Goal: Task Accomplishment & Management: Complete application form

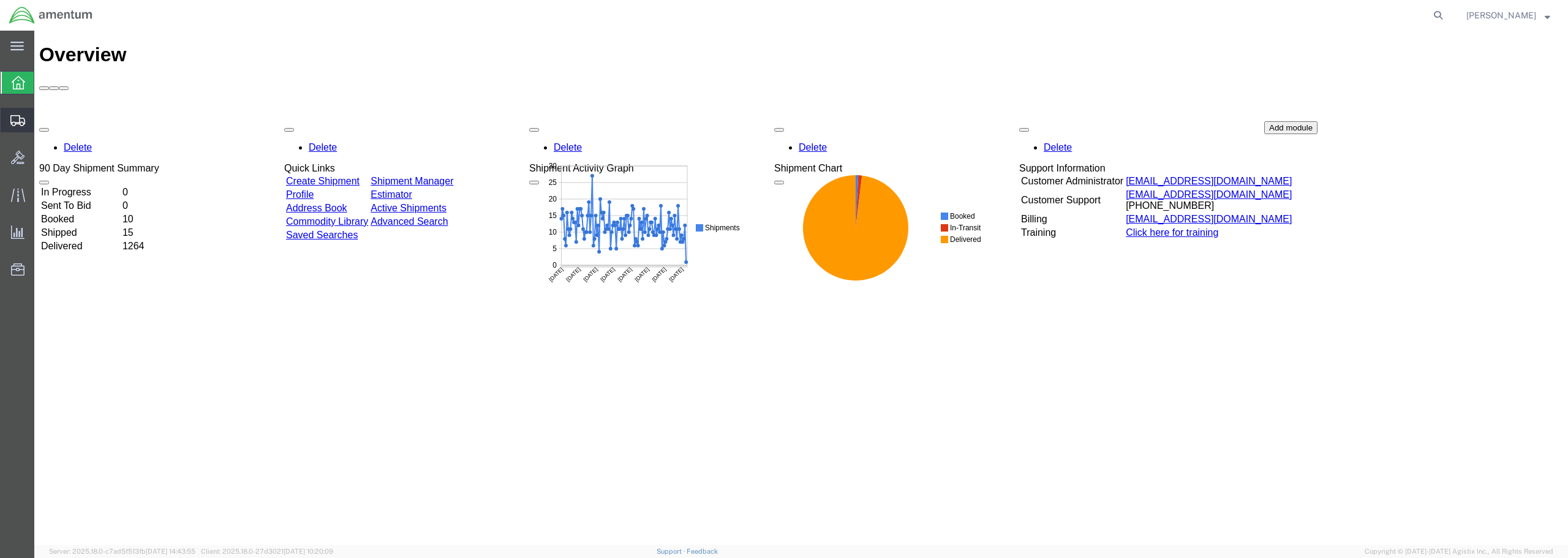
click at [0, 0] on span "Create from Template" at bounding box center [0, 0] width 0 height 0
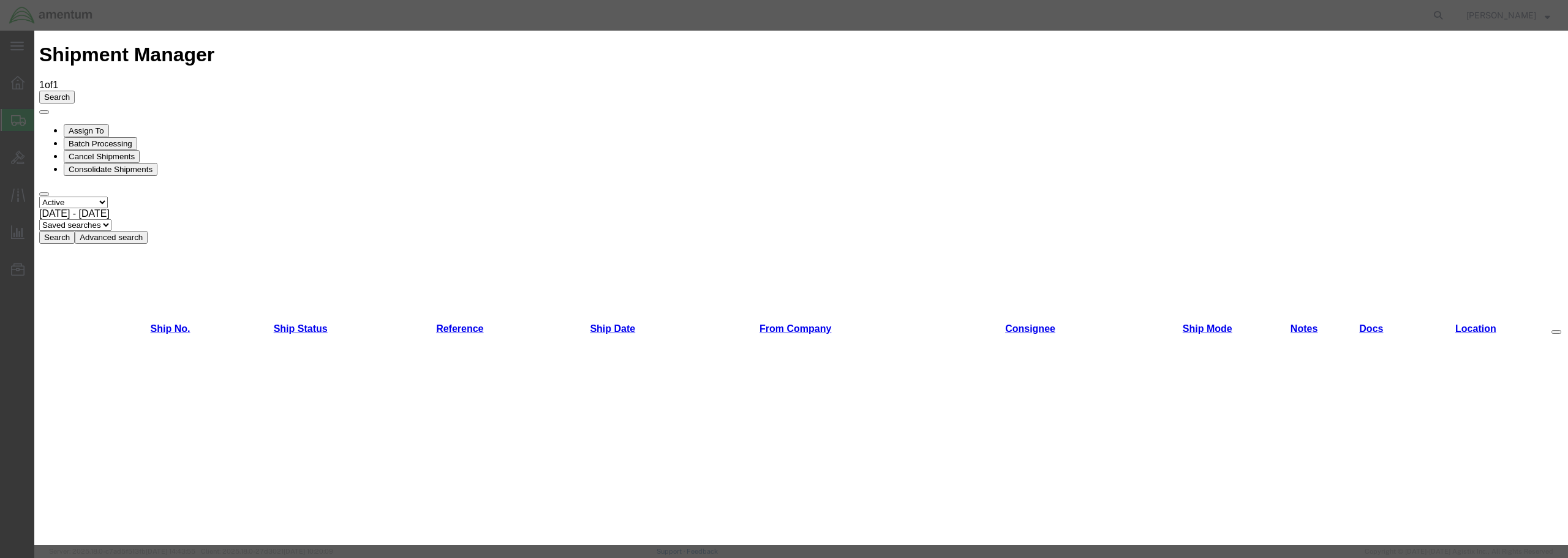
scroll to position [651, 0]
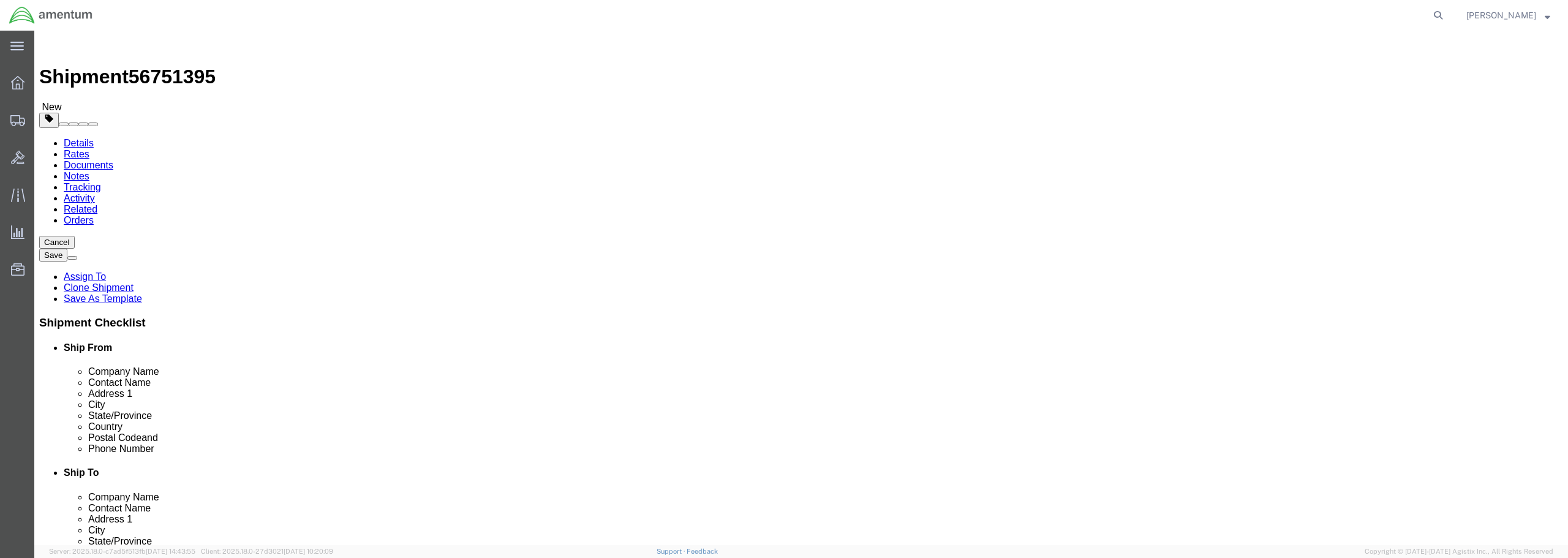
select select "49949"
select select
type input "g"
type input "GFN"
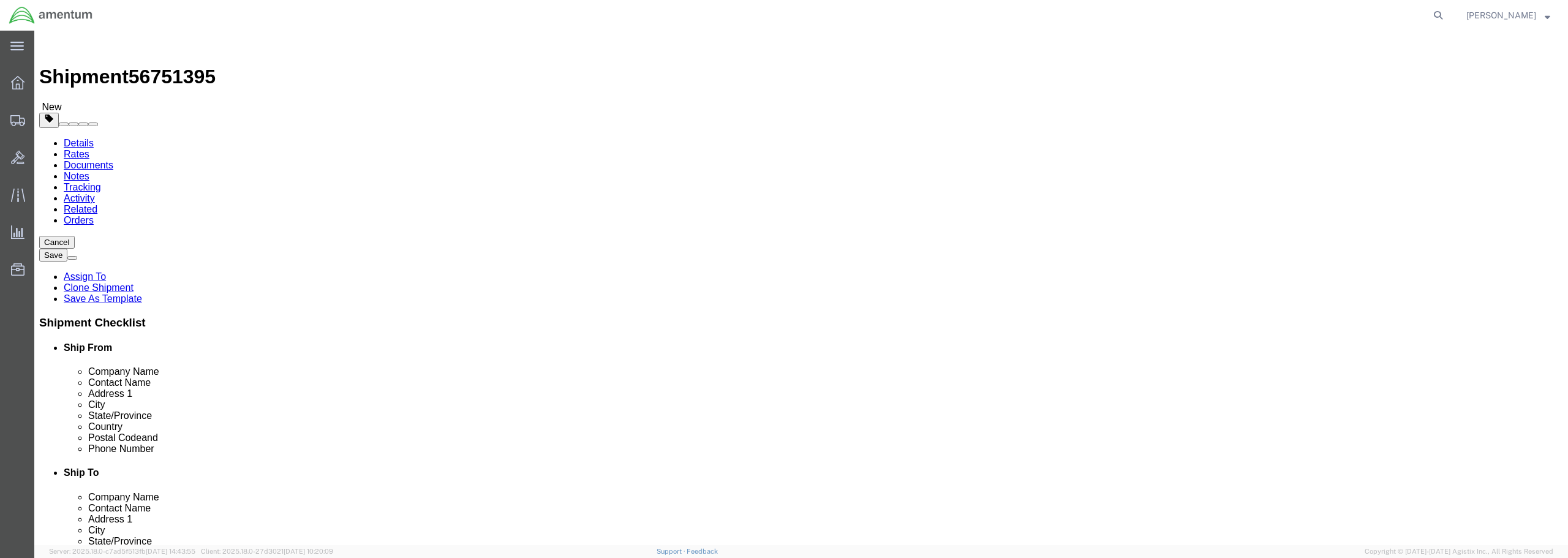
select select "49926"
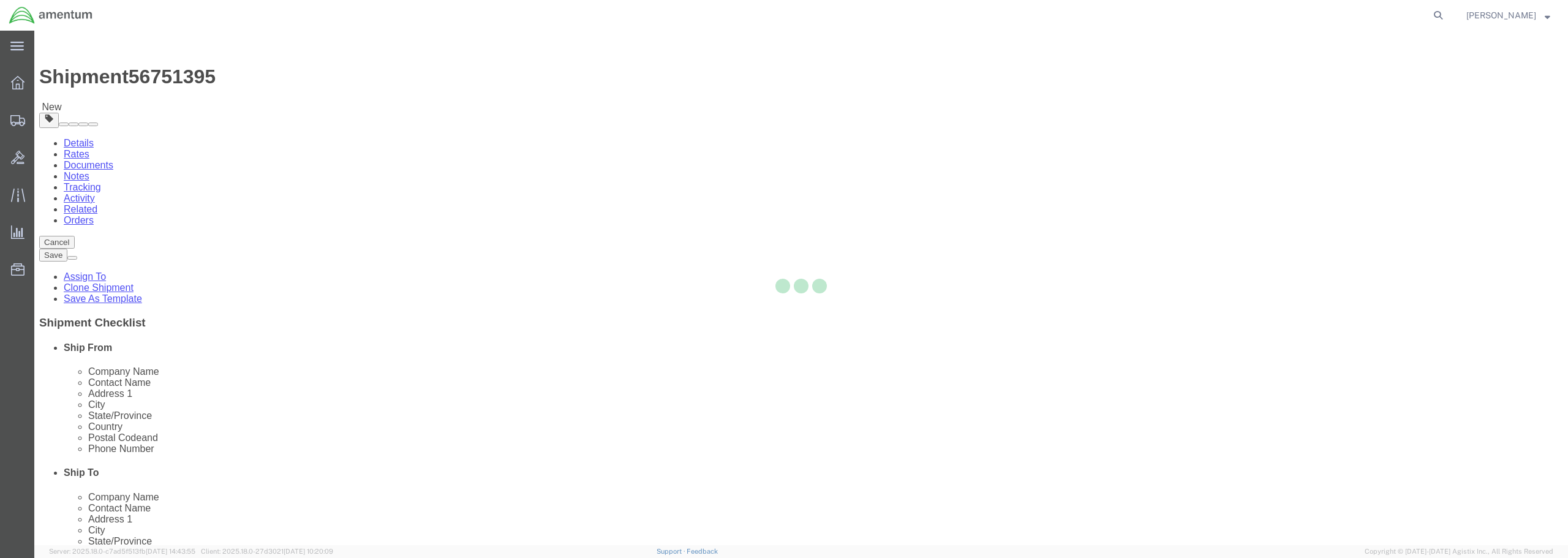
type input "Amentum Services, Inc"
type input "[PERSON_NAME]"
type input "[STREET_ADDRESS]"
type input "bldg. 629, [GEOGRAPHIC_DATA]"
type input "[GEOGRAPHIC_DATA]"
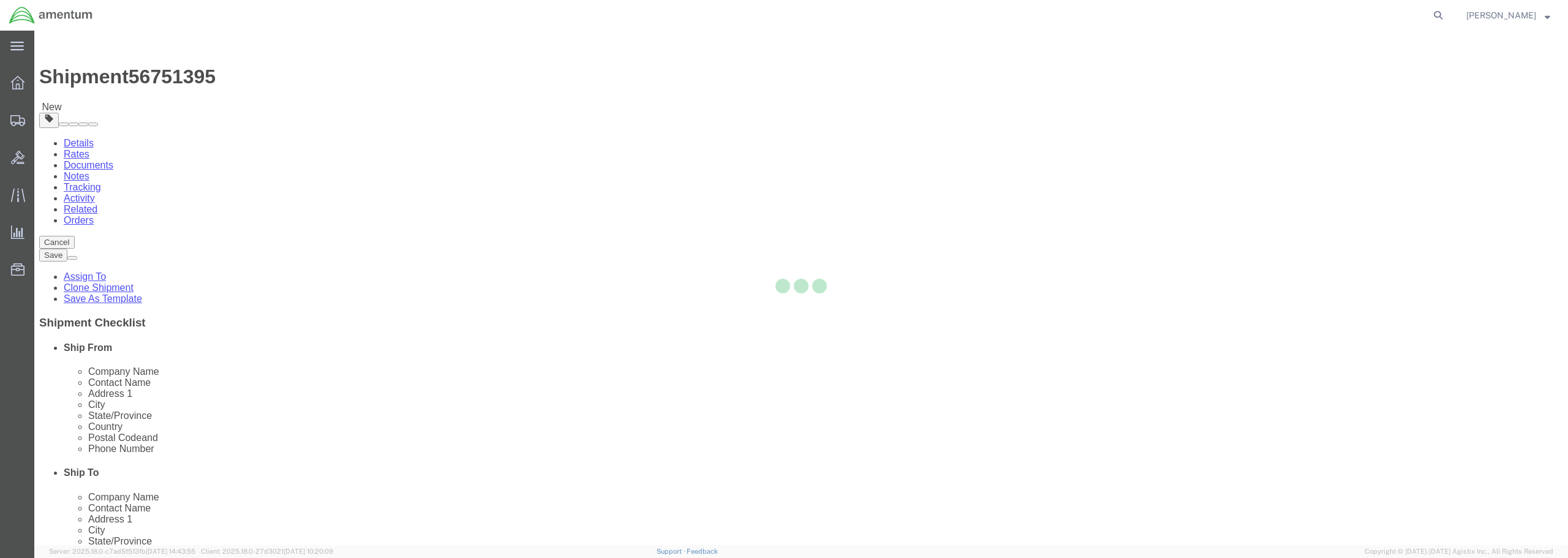
type input "58205"
type input "[PHONE_NUMBER]"
type input "[PERSON_NAME][EMAIL_ADDRESS][PERSON_NAME][DOMAIN_NAME]"
checkbox input "true"
select select "ND"
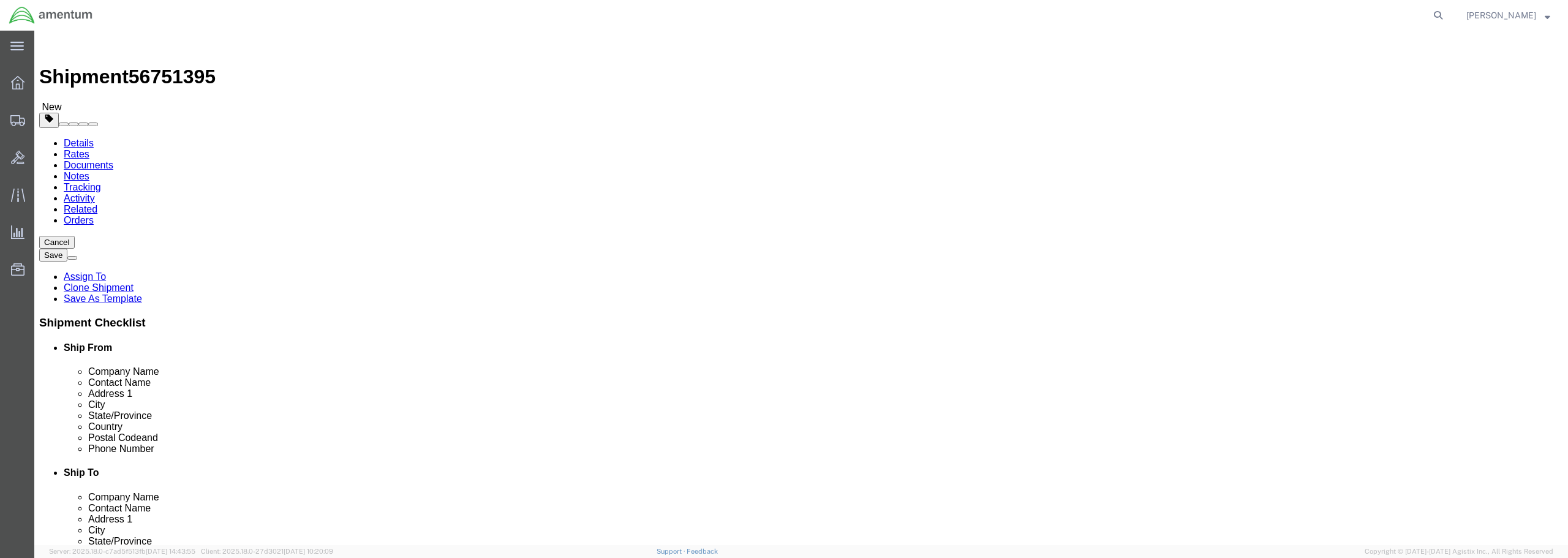
drag, startPoint x: 925, startPoint y: 252, endPoint x: 866, endPoint y: 247, distance: 59.2
click div "[PERSON_NAME]"
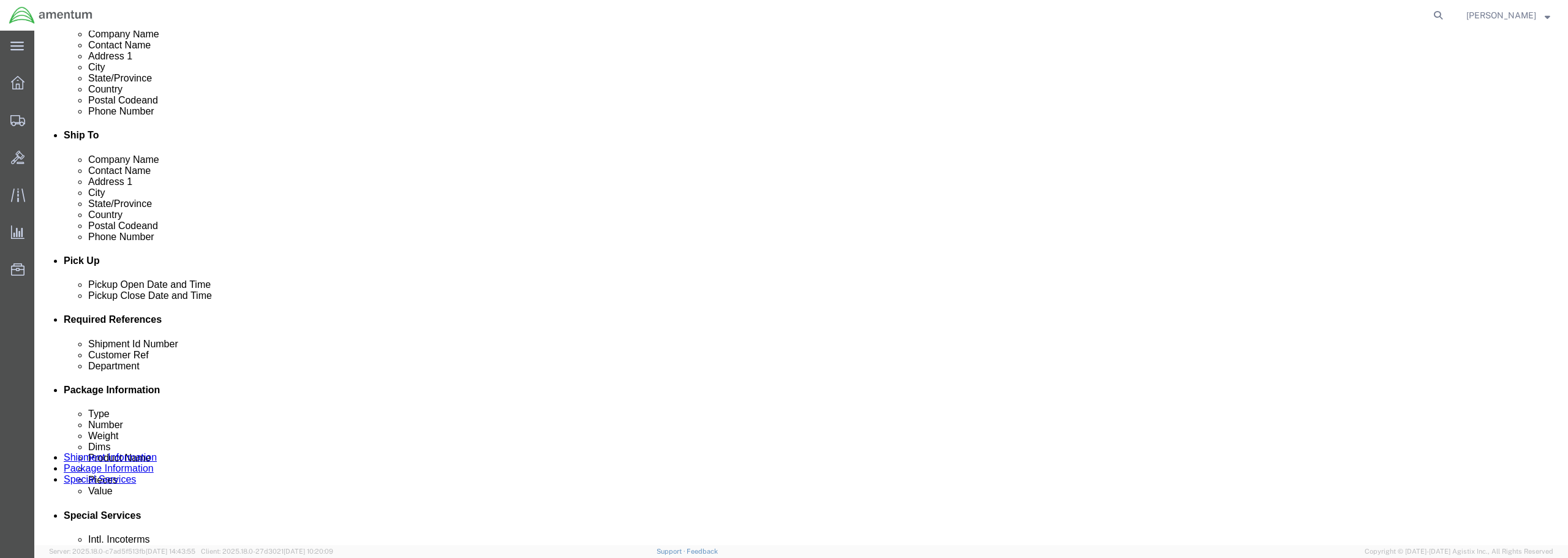
scroll to position [368, 0]
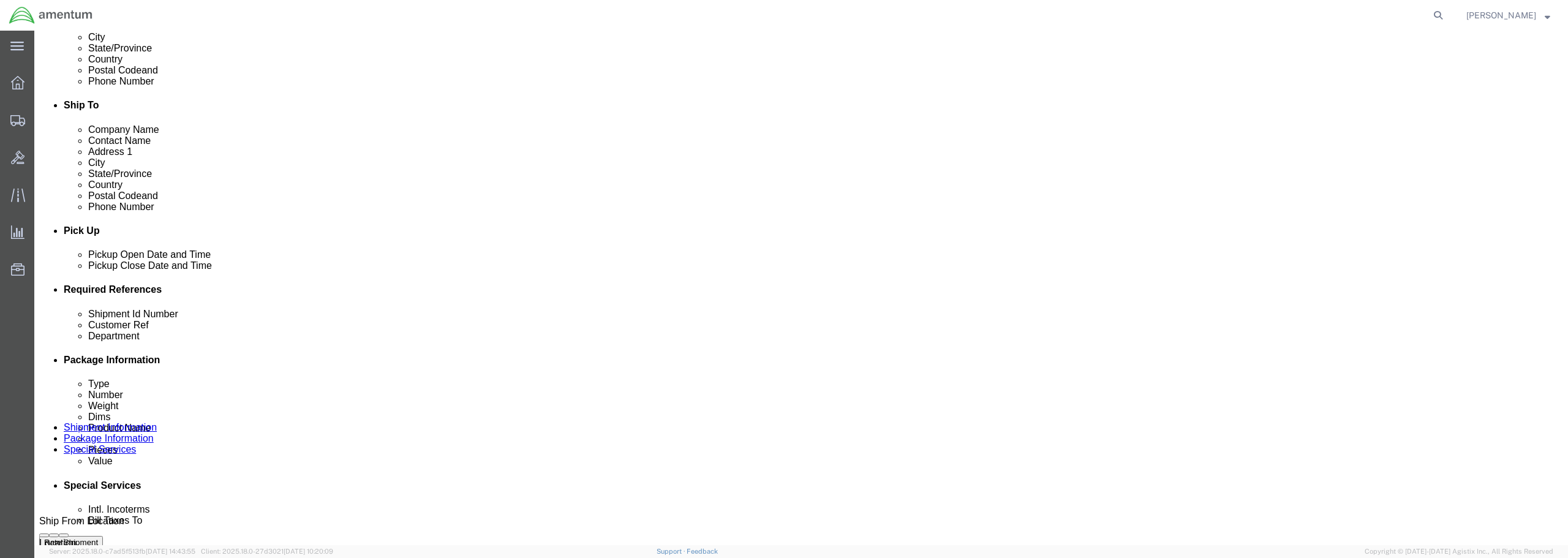
type input "[PERSON_NAME]"
click div "[DATE] 3:15 PM"
type input "4:15 PM"
click button "Apply"
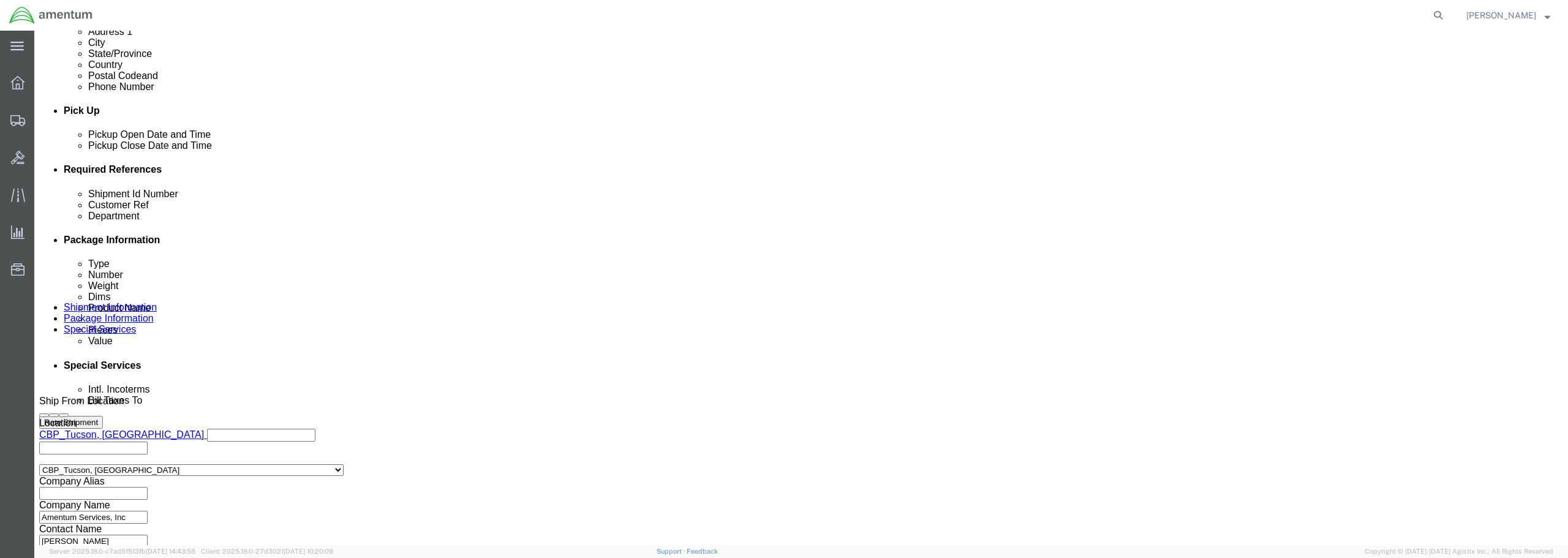
scroll to position [490, 0]
click input "text"
type input "USAGE 329619"
click input "text"
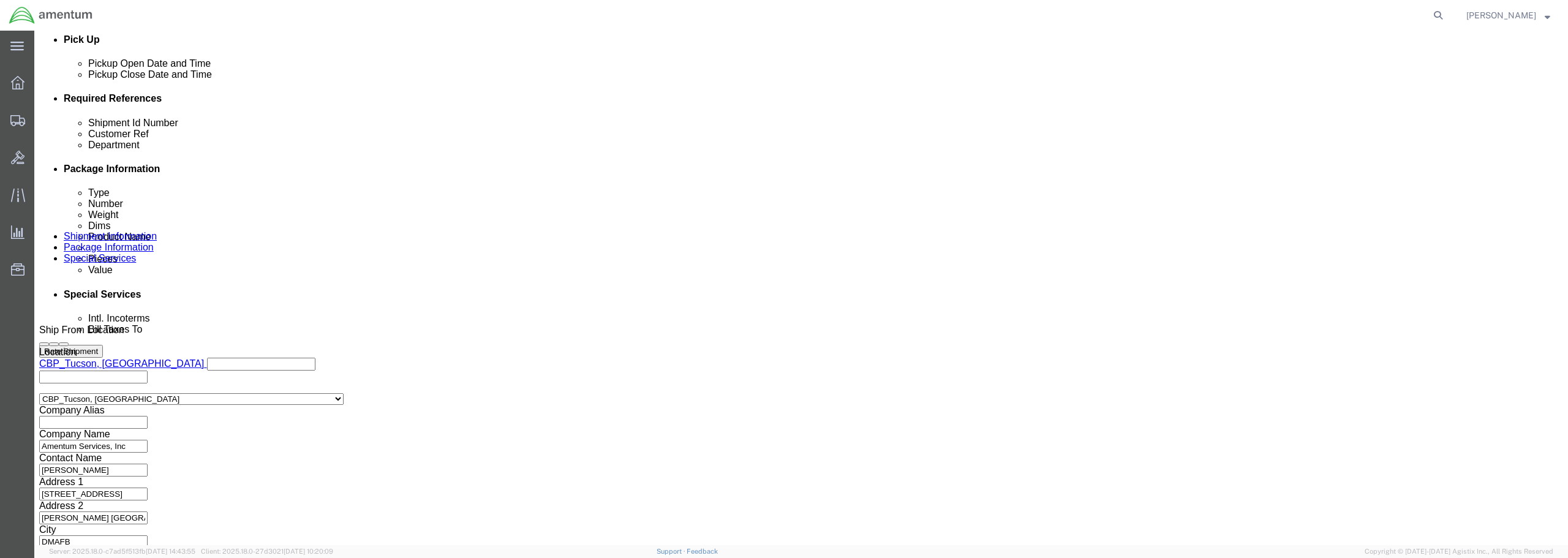
scroll to position [560, 0]
type input "USAGE 329619"
click button "Continue"
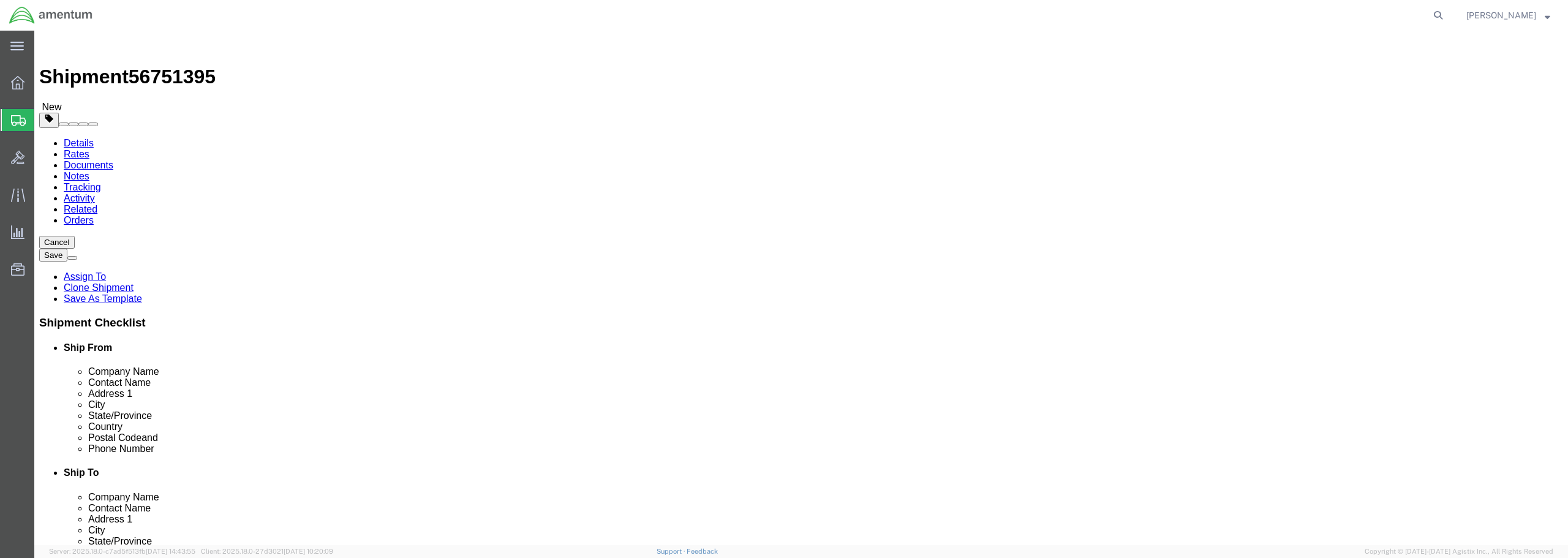
click select "Select BCK Boxes Bale(s) Basket(s) Bolt(s) Bottle(s) Buckets Bulk Bundle(s) Can…"
select select "ENV"
click select "Select BCK Boxes Bale(s) Basket(s) Bolt(s) Bottle(s) Buckets Bulk Bundle(s) Can…"
type input "9.50"
type input "12.50"
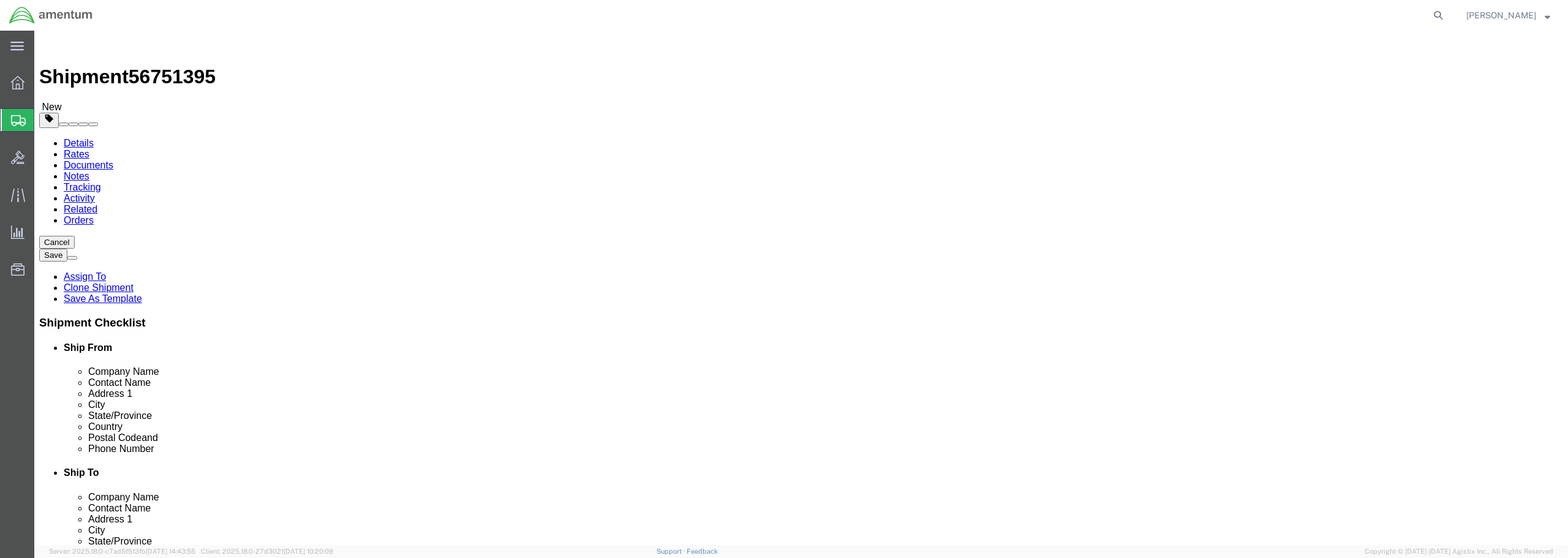
type input "0.25"
type input "1"
click link "Add Content"
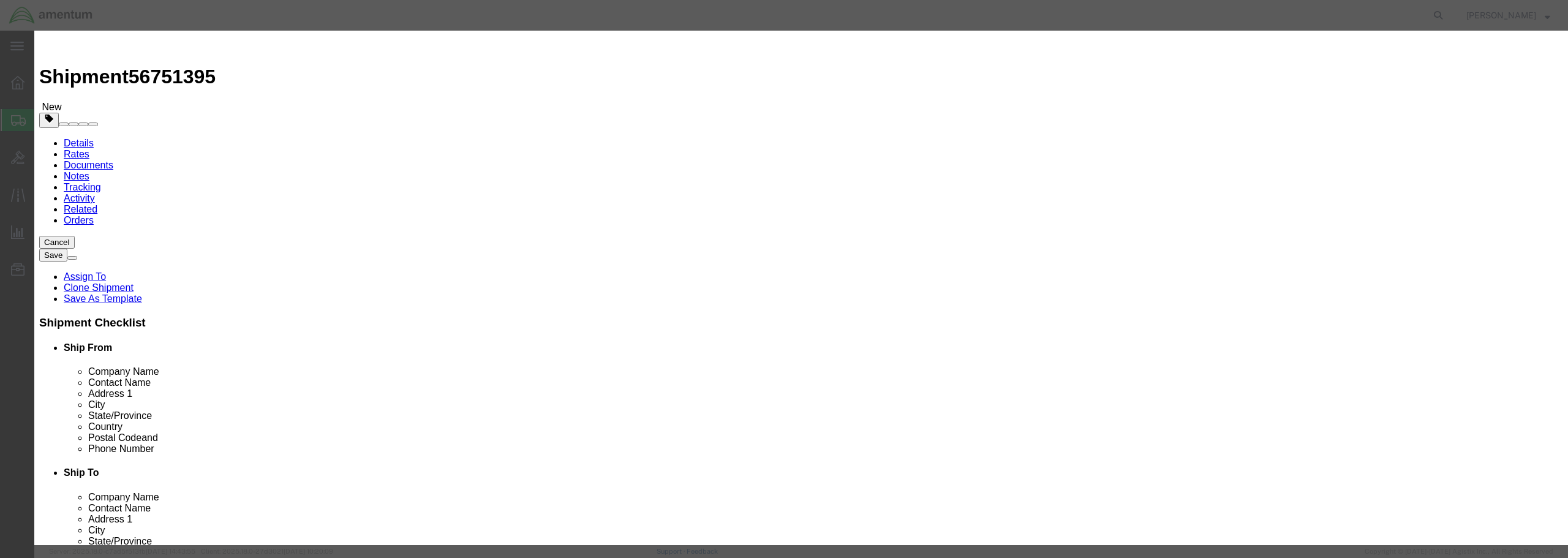
click input "text"
type input "PACKING"
click div "Save & Add Another Save & Close Close"
drag, startPoint x: 570, startPoint y: 118, endPoint x: 538, endPoint y: 117, distance: 32.0
click div "Pieces 0 Select Bag Barrels 100Board Feet Bottle Box Blister Pack Carats Can Ca…"
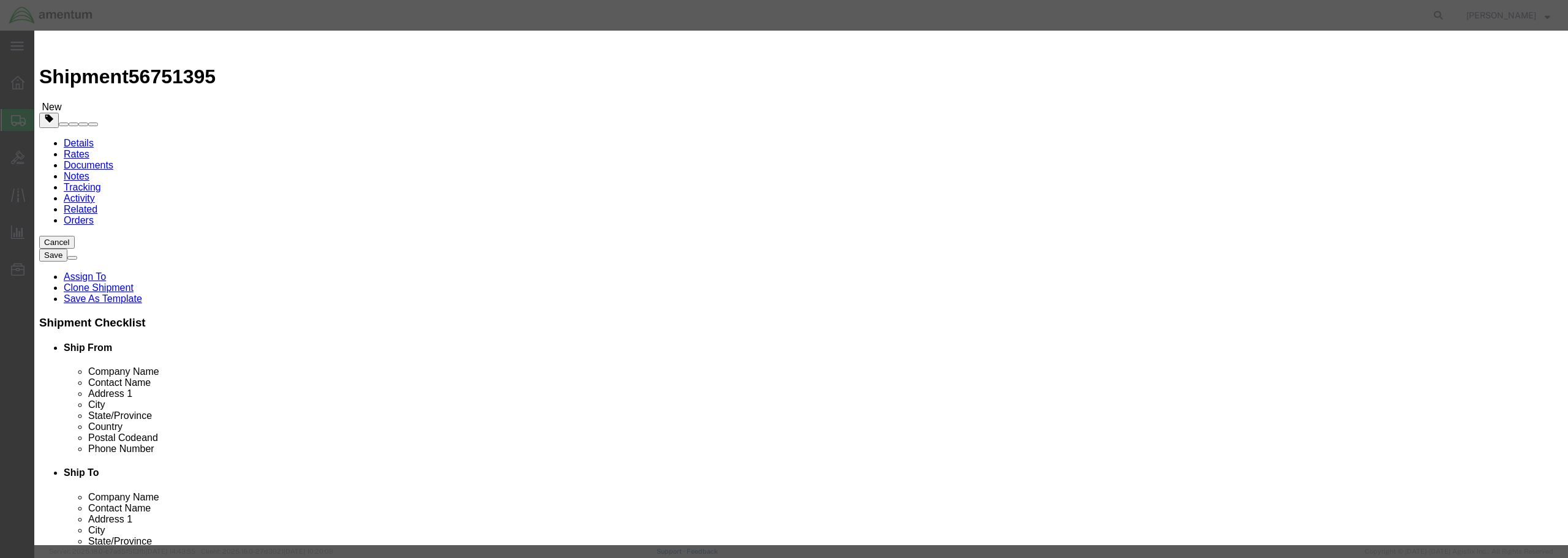
type input "2"
click input "text"
type input "20.00"
click select "Select 50 55 60 65 70 85 92.5 100 125 175 250 300 400"
select select "50"
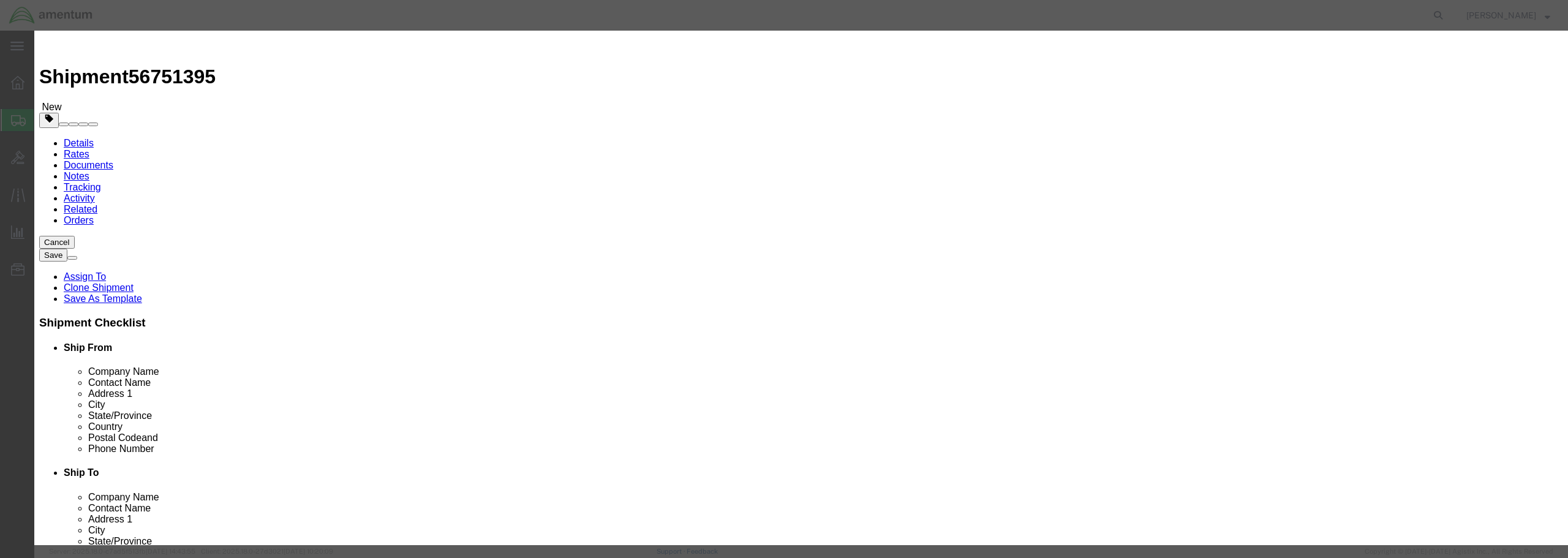
click select "Select 50 55 60 65 70 85 92.5 100 125 175 250 300 400"
click button "Save & Close"
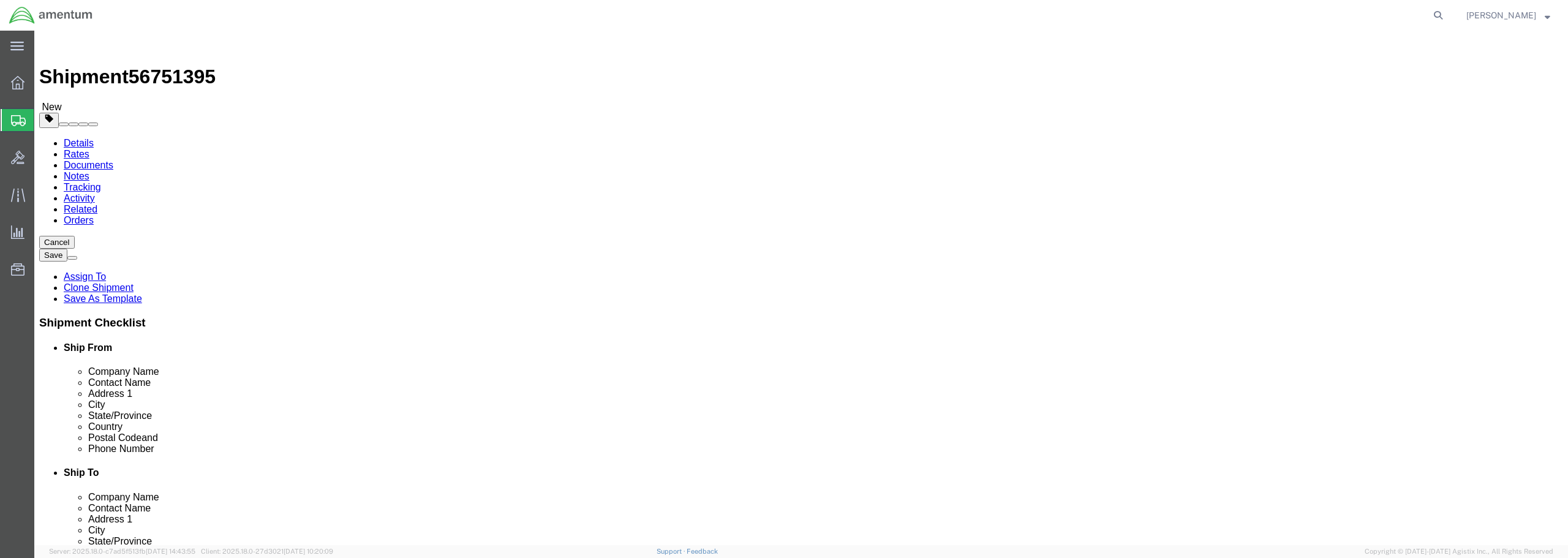
click button "Continue"
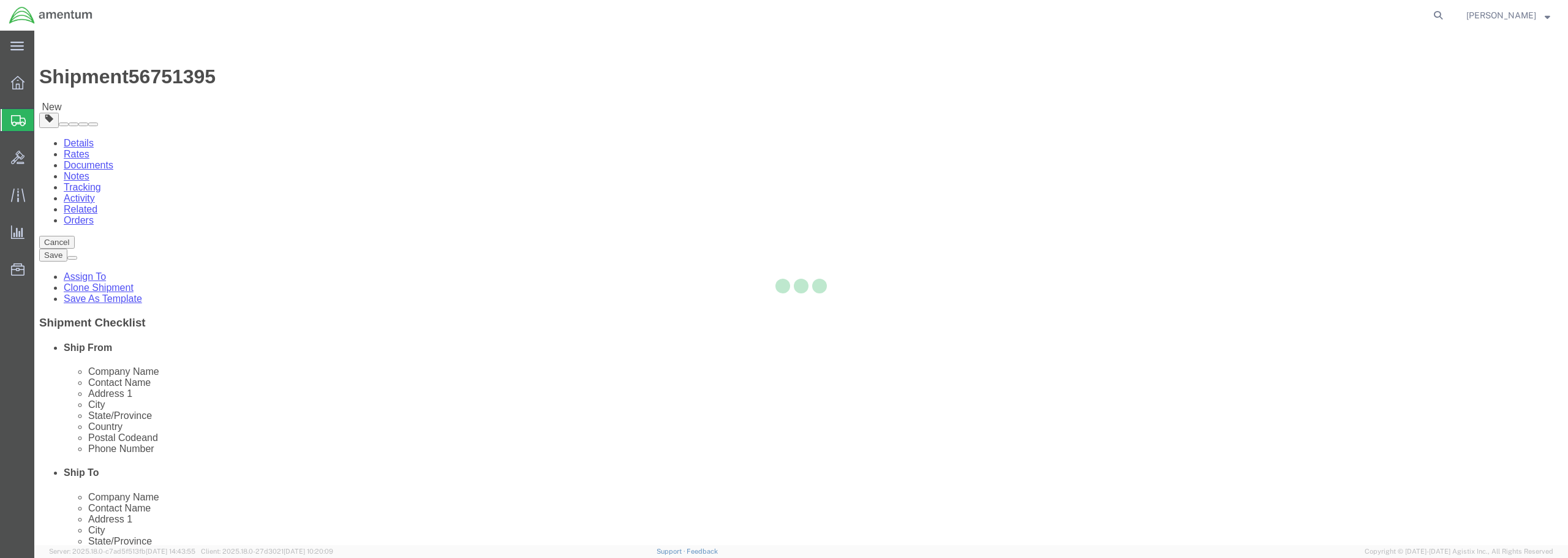
select select
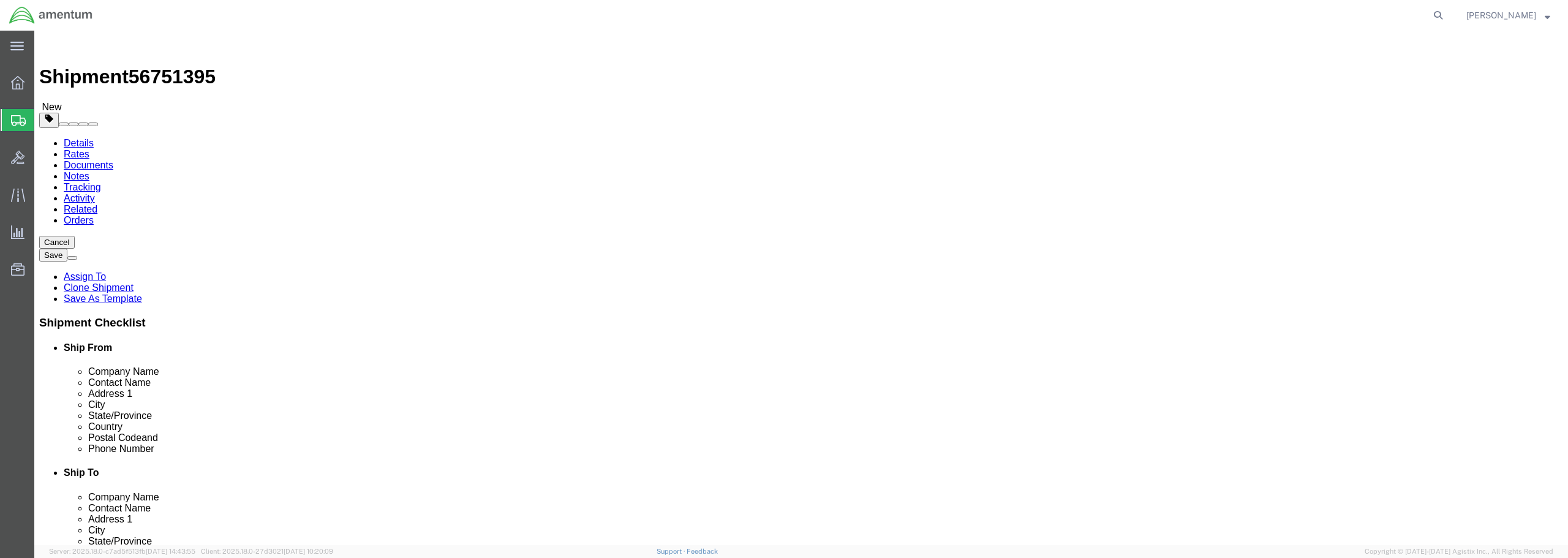
select select "DEPARTMENT"
click button "Rate Shipment"
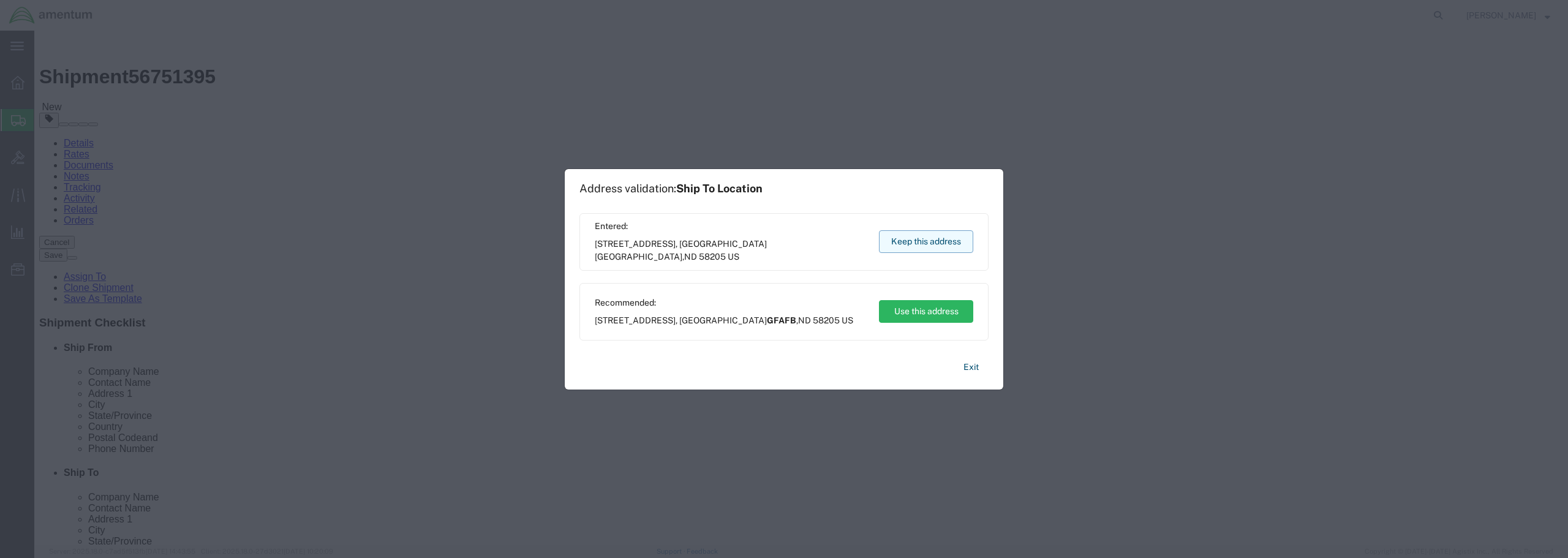
click at [920, 242] on button "Keep this address" at bounding box center [926, 241] width 94 height 22
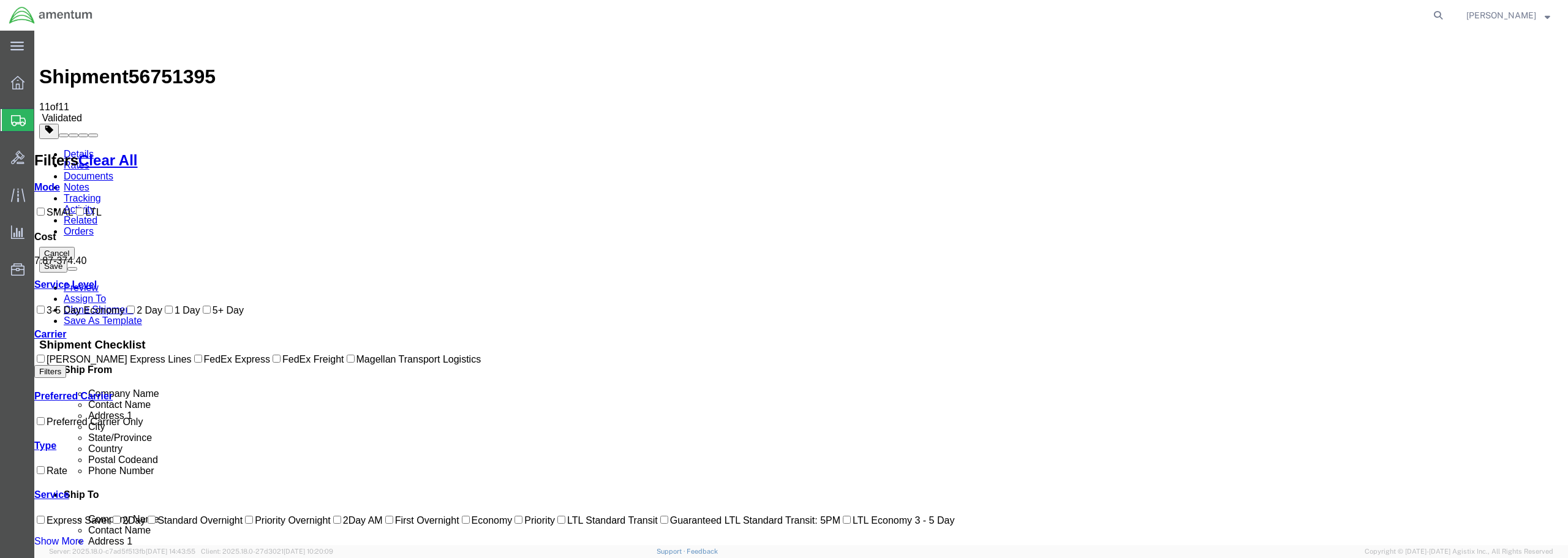
checkbox input "true"
